Goal: Navigation & Orientation: Find specific page/section

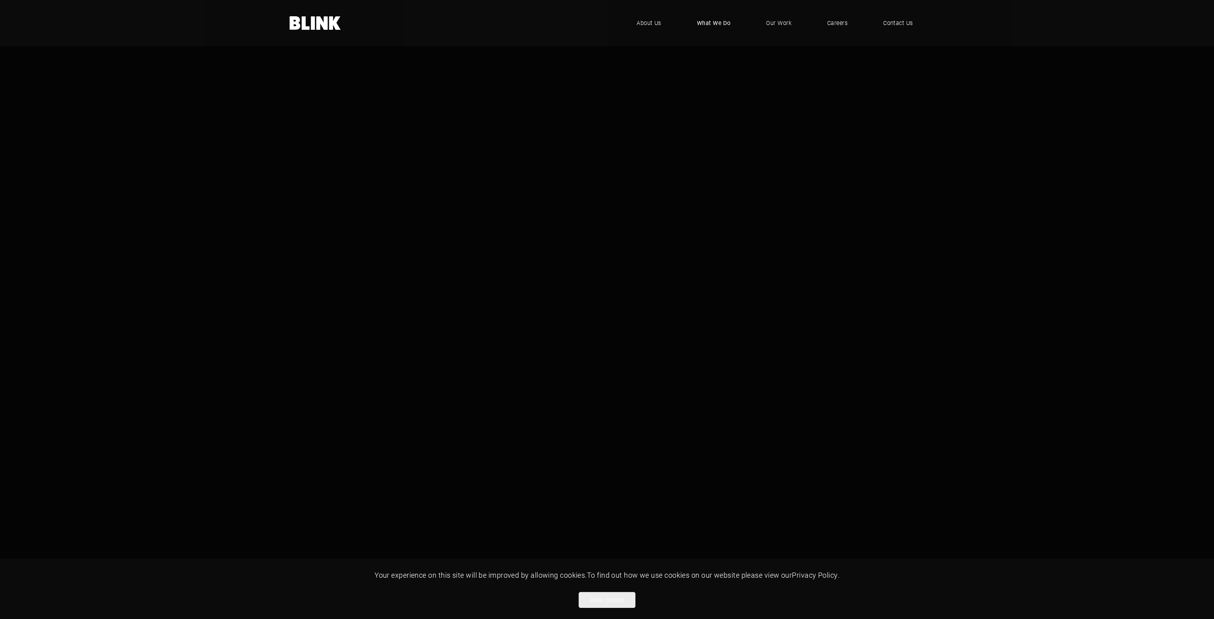
click at [727, 20] on span "What We Do" at bounding box center [714, 23] width 34 height 9
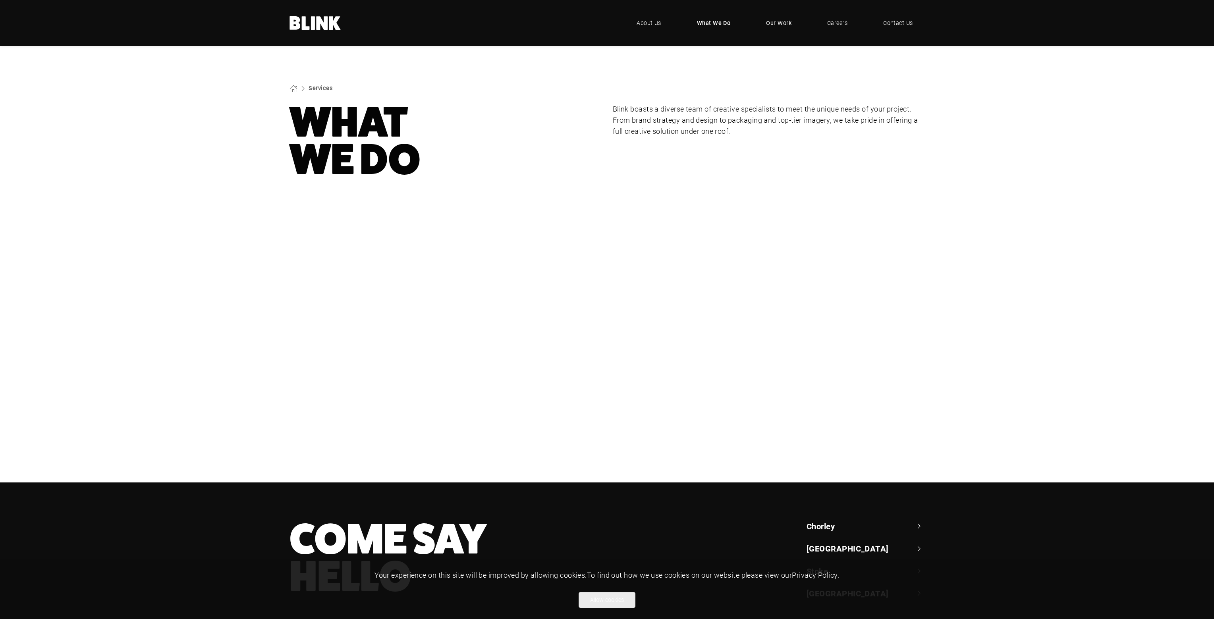
click at [779, 21] on span "Our Work" at bounding box center [778, 23] width 25 height 9
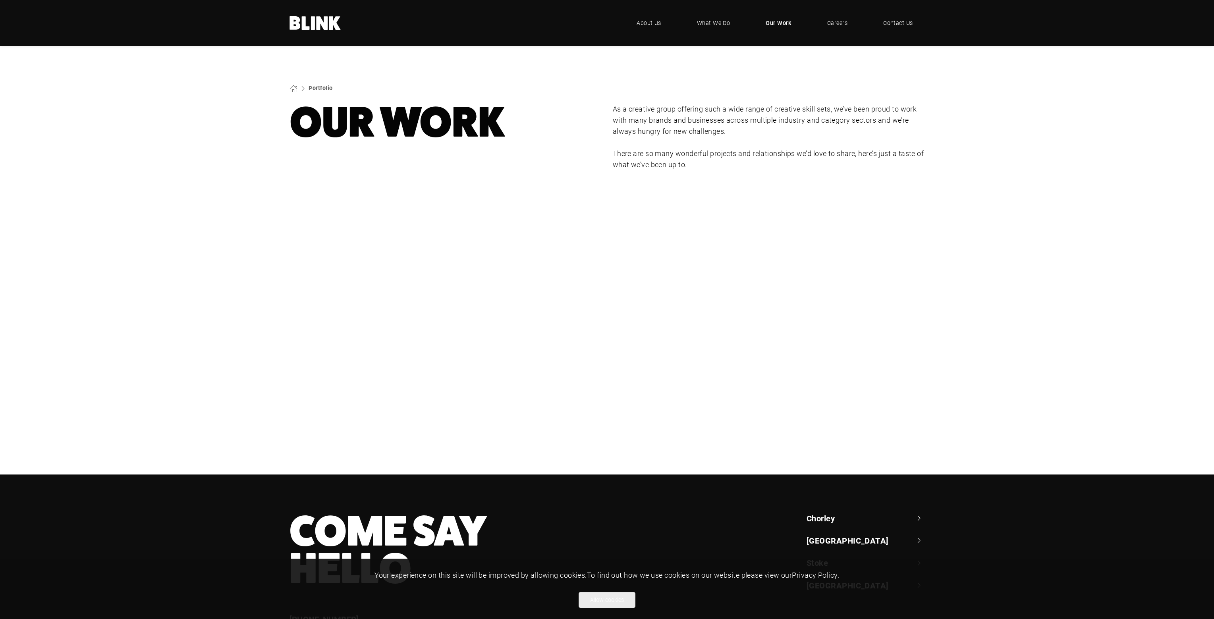
scroll to position [66, 0]
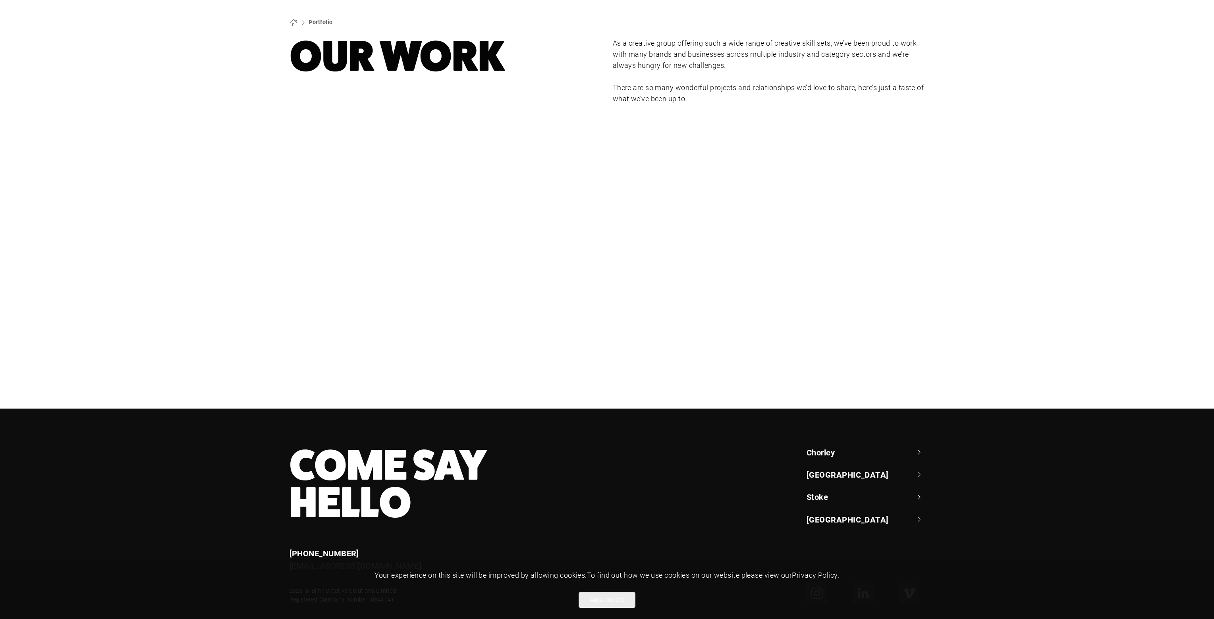
click at [0, 0] on div "Lampenwelt" at bounding box center [0, 0] width 0 height 0
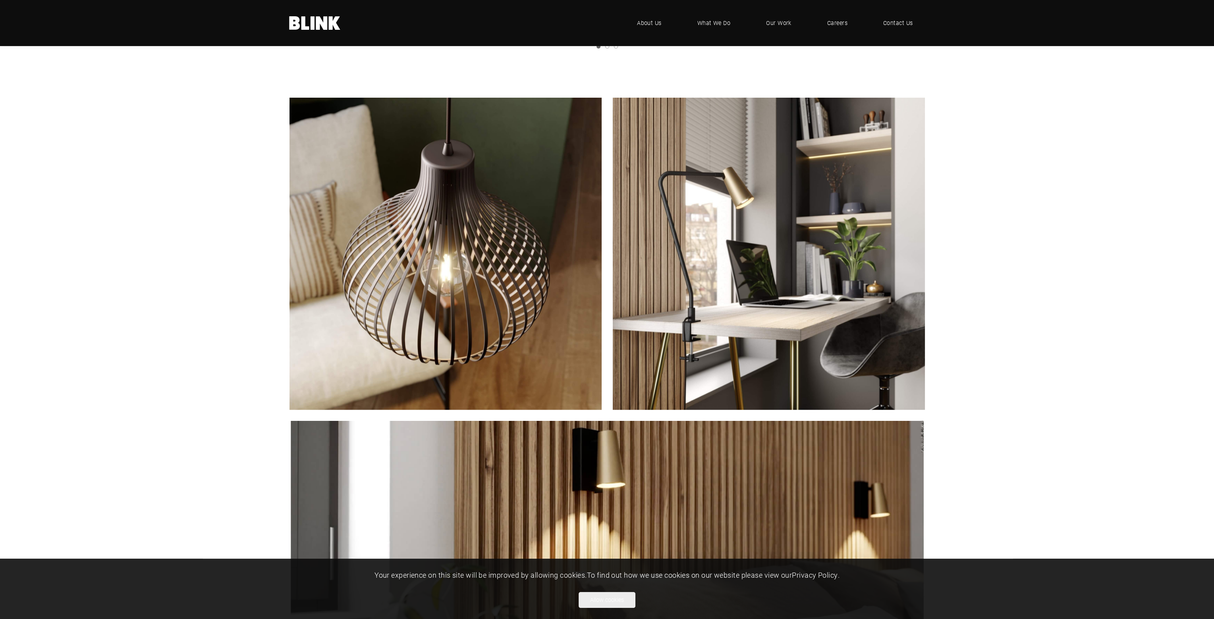
scroll to position [1257, 0]
